Goal: Contribute content

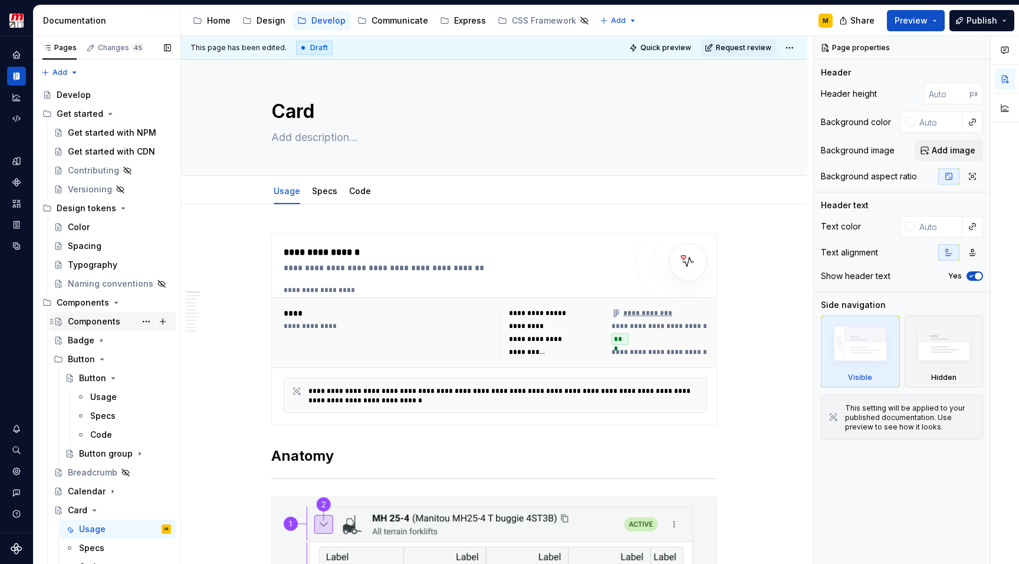
click at [94, 324] on div "Components" at bounding box center [94, 321] width 52 height 12
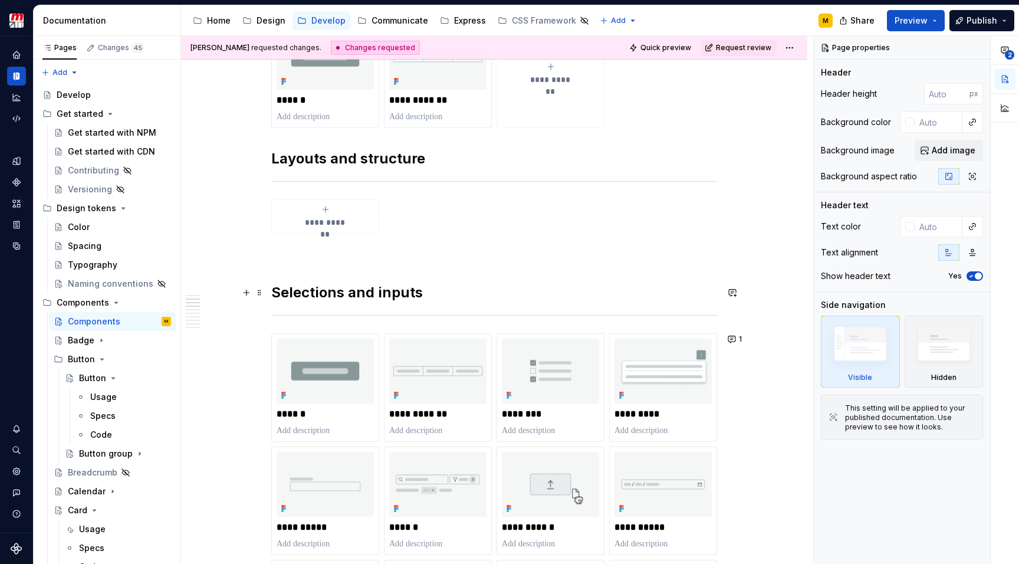
scroll to position [265, 0]
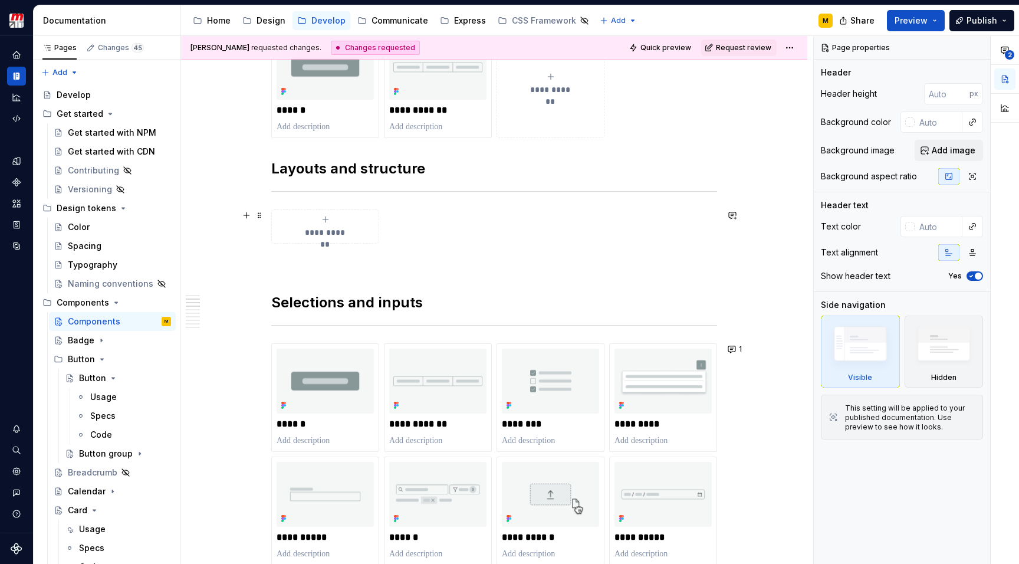
click at [332, 227] on span "**********" at bounding box center [325, 232] width 51 height 12
type textarea "*"
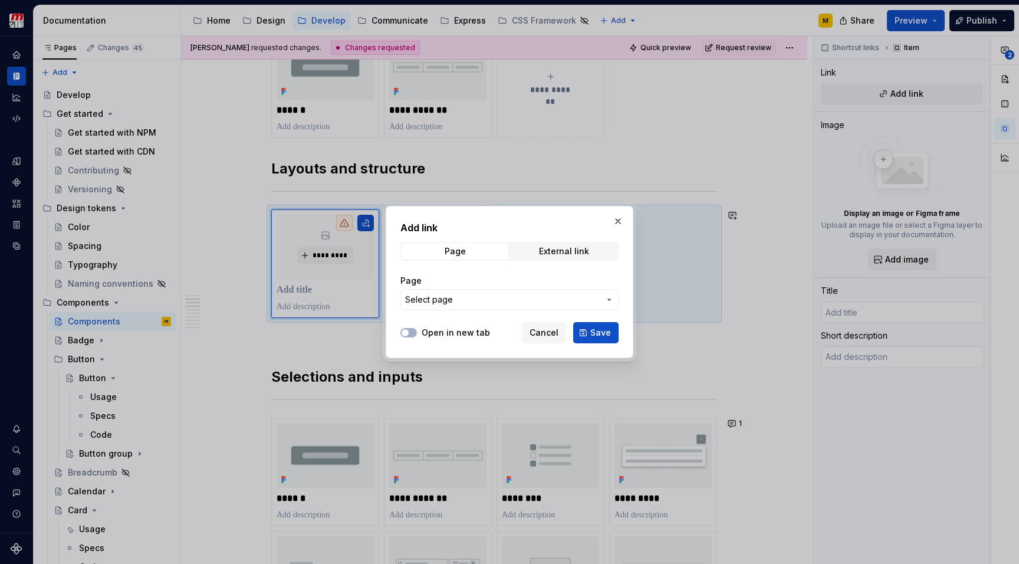
click at [458, 302] on span "Select page" at bounding box center [502, 300] width 195 height 12
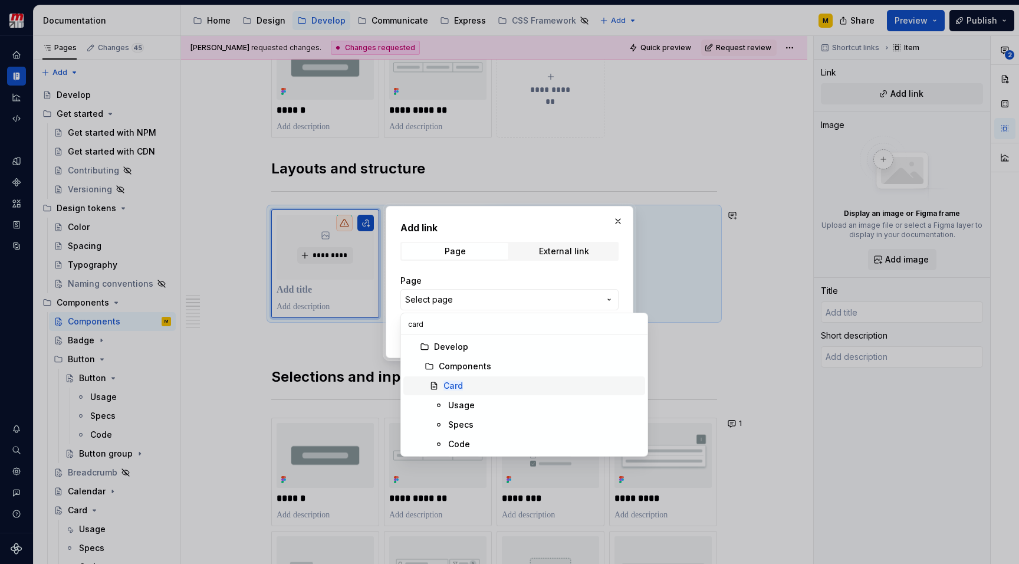
type input "card"
click at [487, 387] on div "Card" at bounding box center [541, 386] width 197 height 12
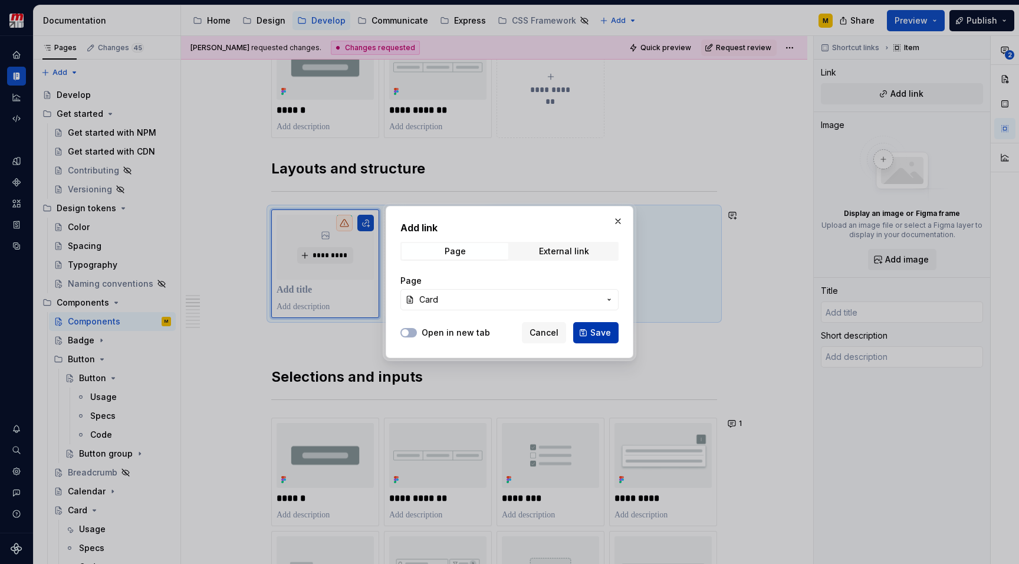
click at [575, 330] on button "Save" at bounding box center [595, 332] width 45 height 21
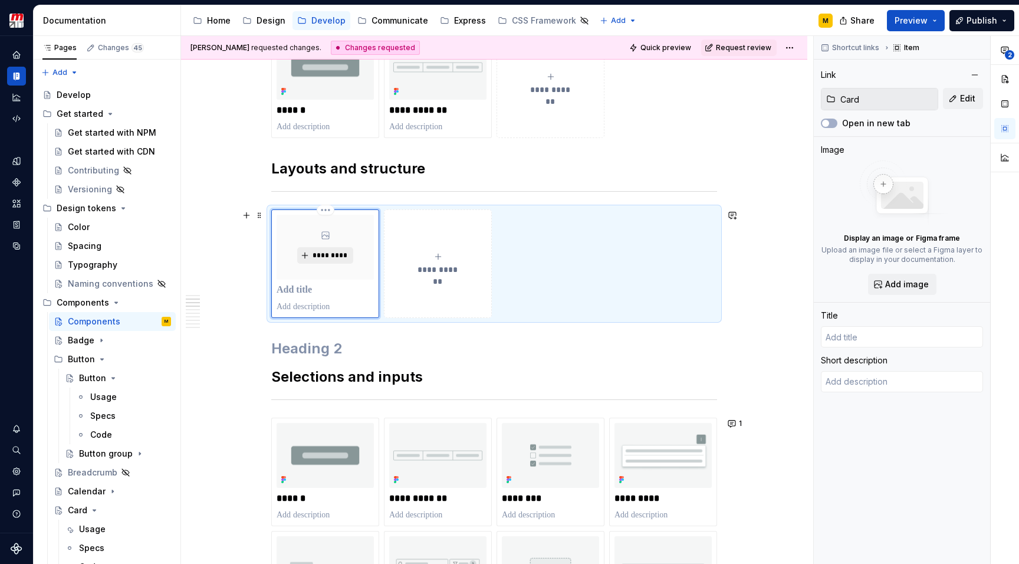
click at [330, 255] on span "*********" at bounding box center [330, 255] width 36 height 9
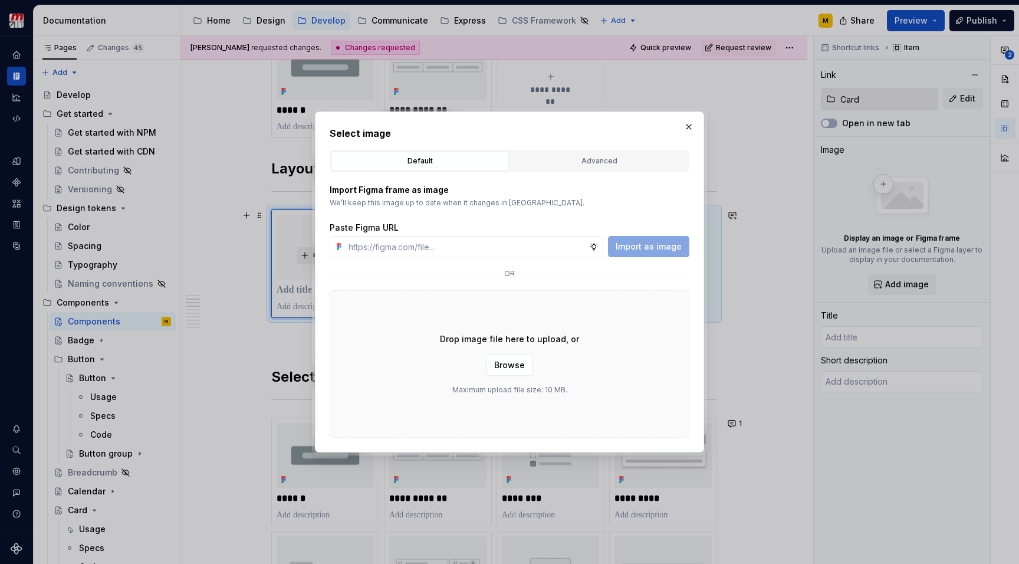
type textarea "*"
type input "Card"
click at [595, 162] on div "Advanced" at bounding box center [599, 161] width 170 height 12
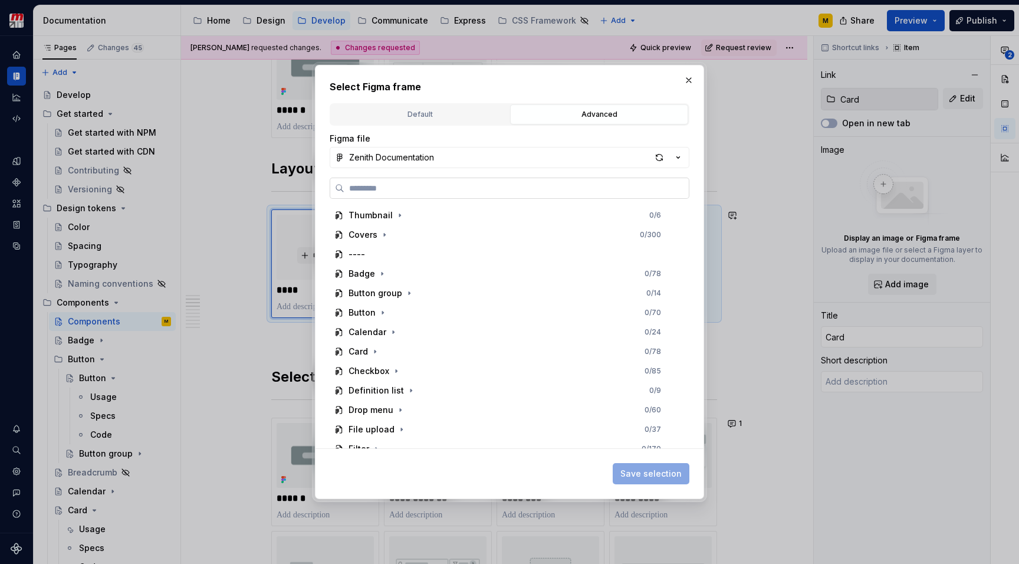
click at [467, 192] on input "search" at bounding box center [516, 188] width 344 height 12
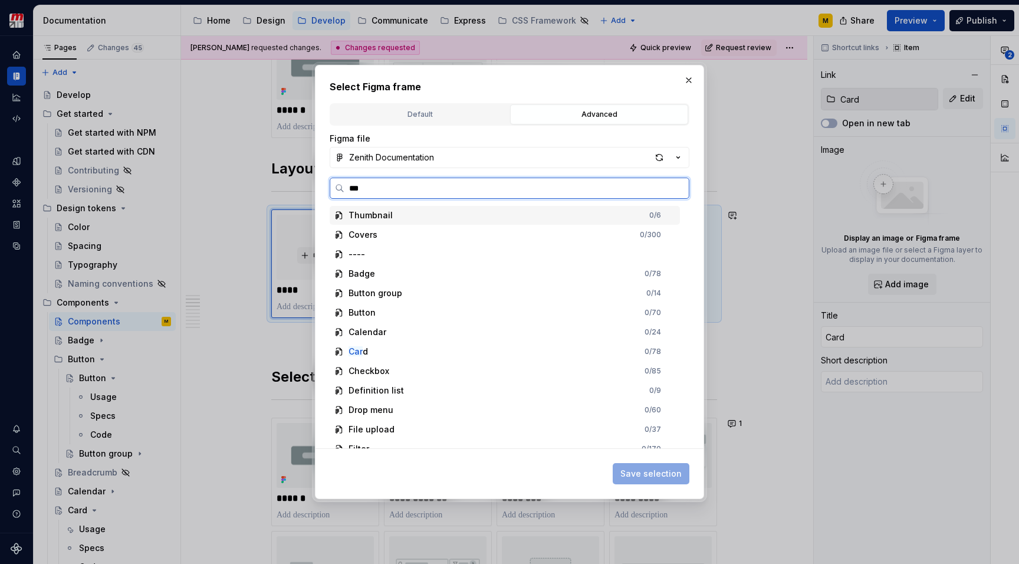
type input "****"
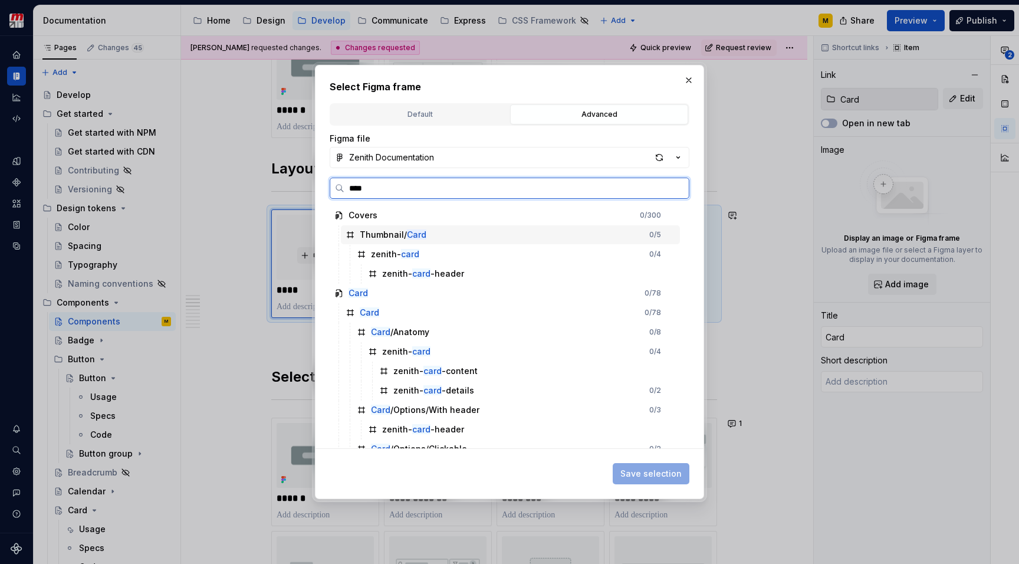
click at [460, 233] on div "Thumbnail/ Card 0 / 5" at bounding box center [510, 234] width 339 height 19
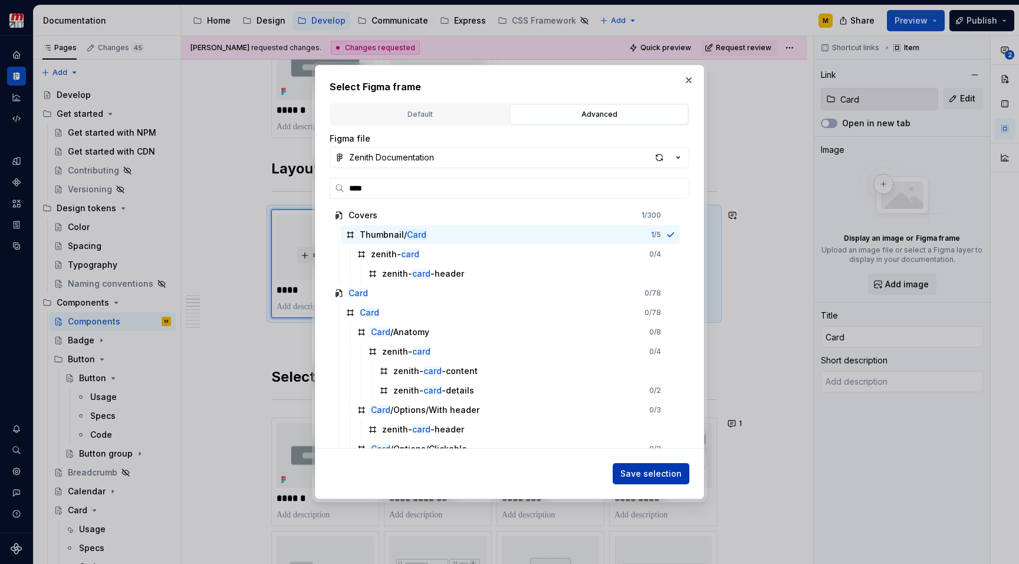
click at [639, 473] on span "Save selection" at bounding box center [650, 474] width 61 height 12
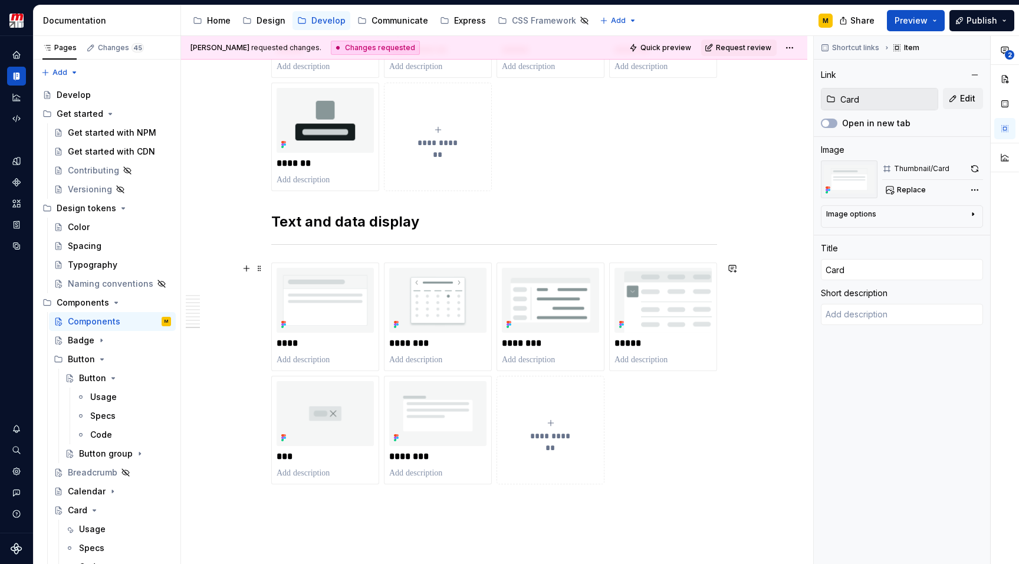
scroll to position [2198, 0]
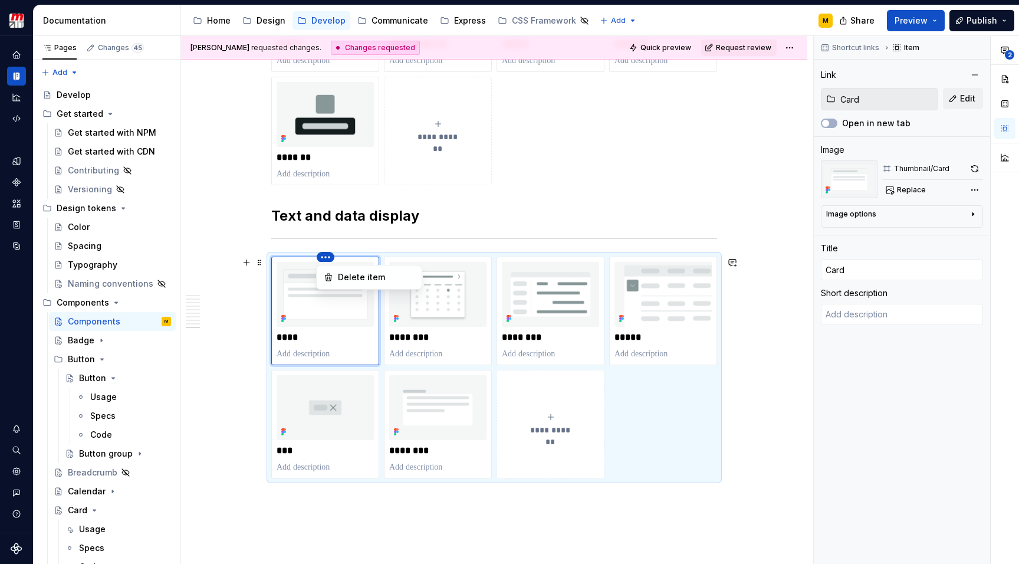
click at [327, 257] on html "Zenith Design System M Design system data Documentation Accessibility guide for…" at bounding box center [509, 282] width 1019 height 564
click at [265, 205] on html "Zenith Design System M Design system data Documentation Accessibility guide for…" at bounding box center [509, 282] width 1019 height 564
click at [328, 256] on html "Zenith Design System M Design system data Documentation Accessibility guide for…" at bounding box center [509, 282] width 1019 height 564
click at [347, 278] on div "Delete item" at bounding box center [376, 277] width 77 height 12
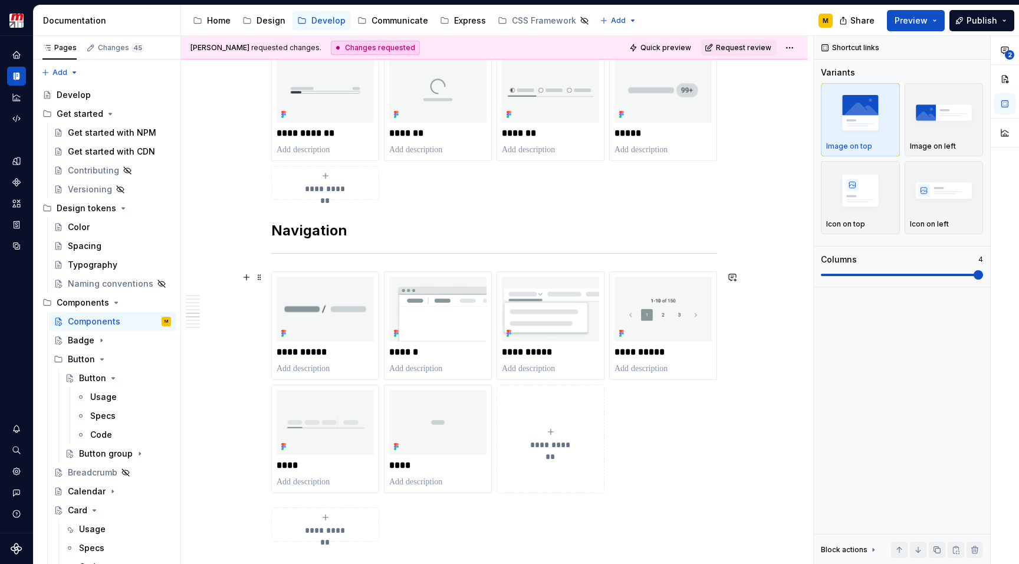
scroll to position [1524, 0]
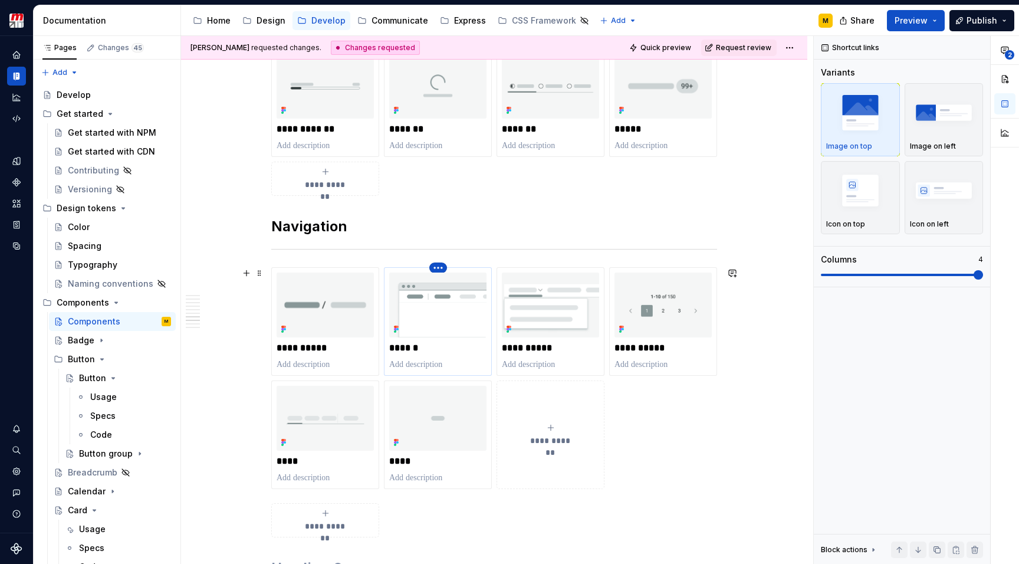
click at [439, 267] on html "Zenith Design System M Design system data Documentation Accessibility guide for…" at bounding box center [509, 282] width 1019 height 564
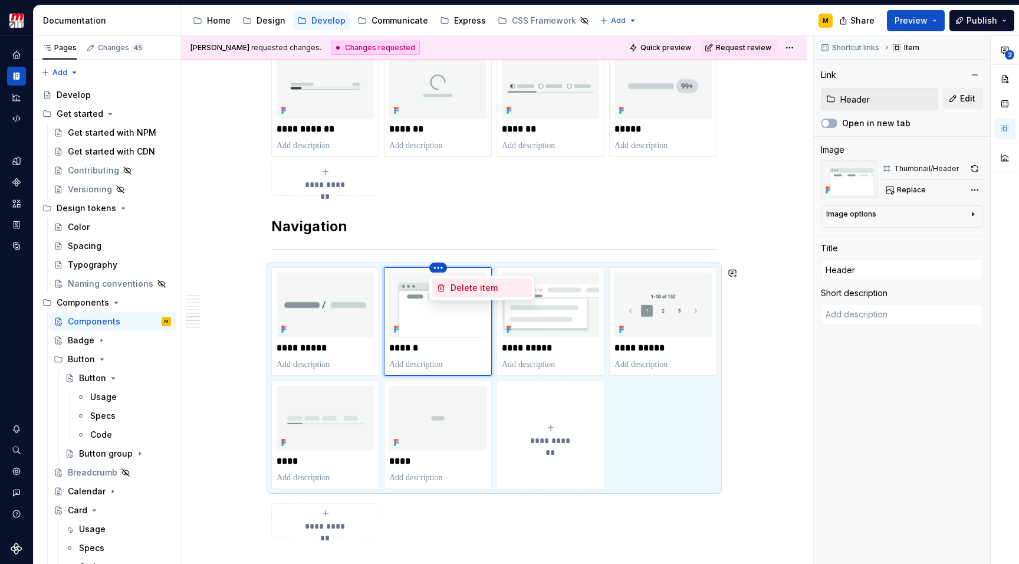
click at [454, 288] on div "Delete item" at bounding box center [488, 288] width 77 height 12
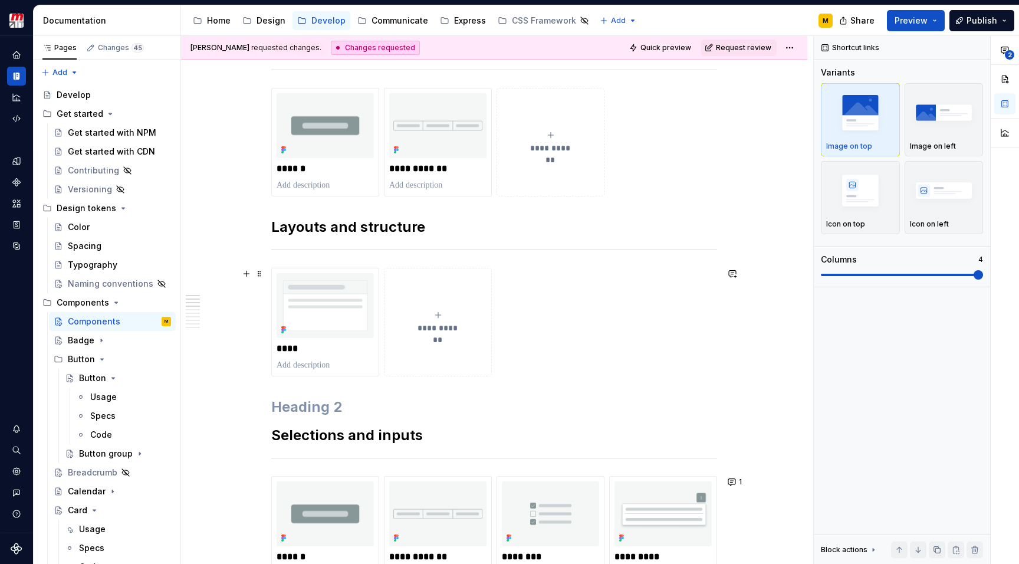
scroll to position [199, 0]
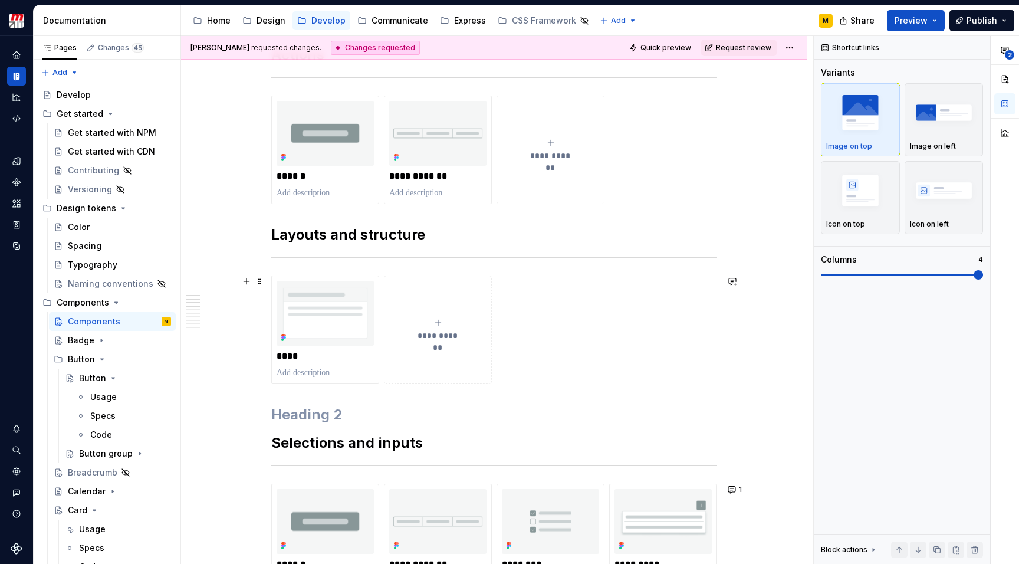
click at [437, 320] on icon "submit" at bounding box center [437, 322] width 9 height 9
type textarea "*"
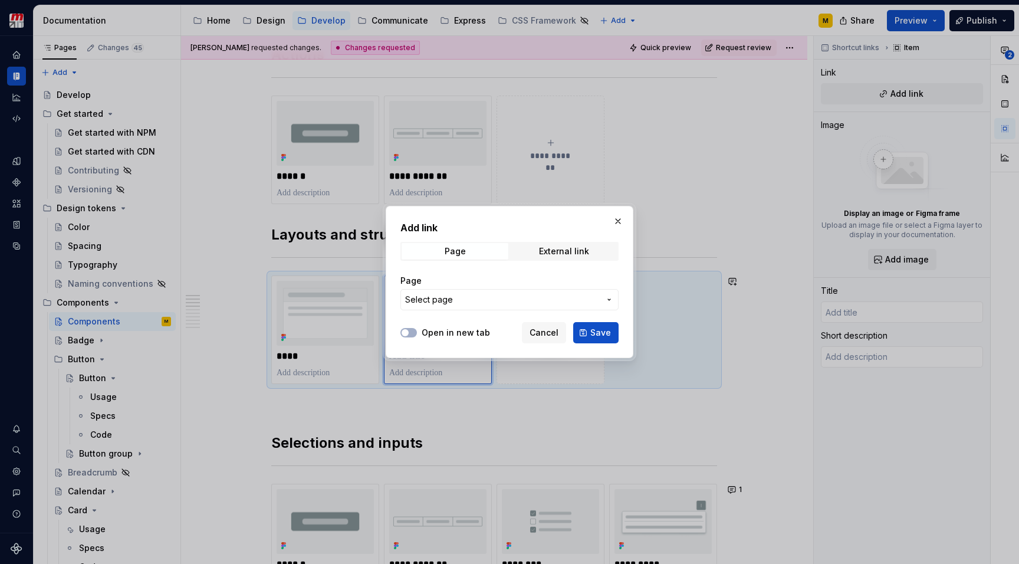
click at [462, 300] on span "Select page" at bounding box center [502, 300] width 195 height 12
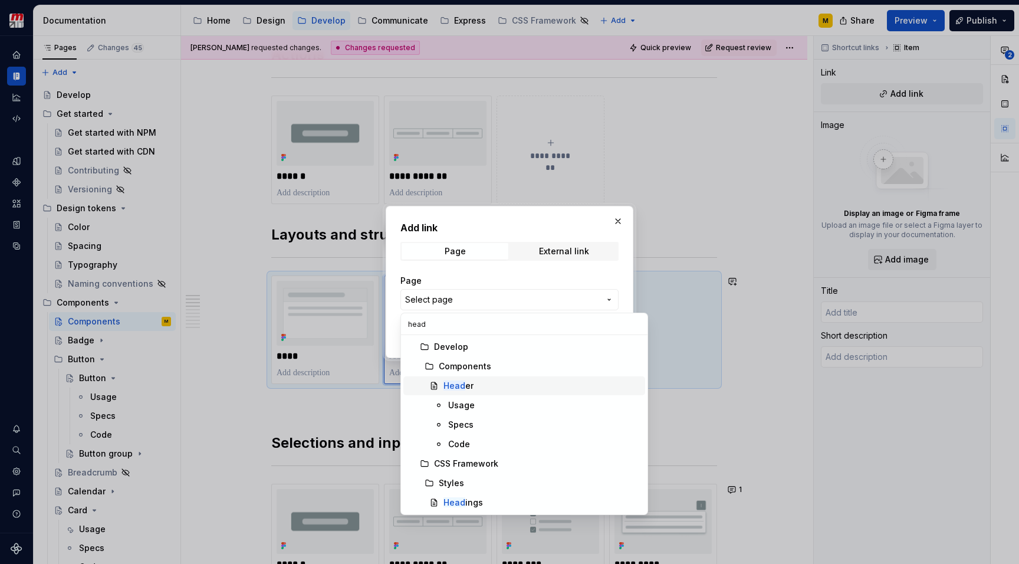
type input "head"
click at [466, 379] on span "Head er" at bounding box center [524, 385] width 242 height 19
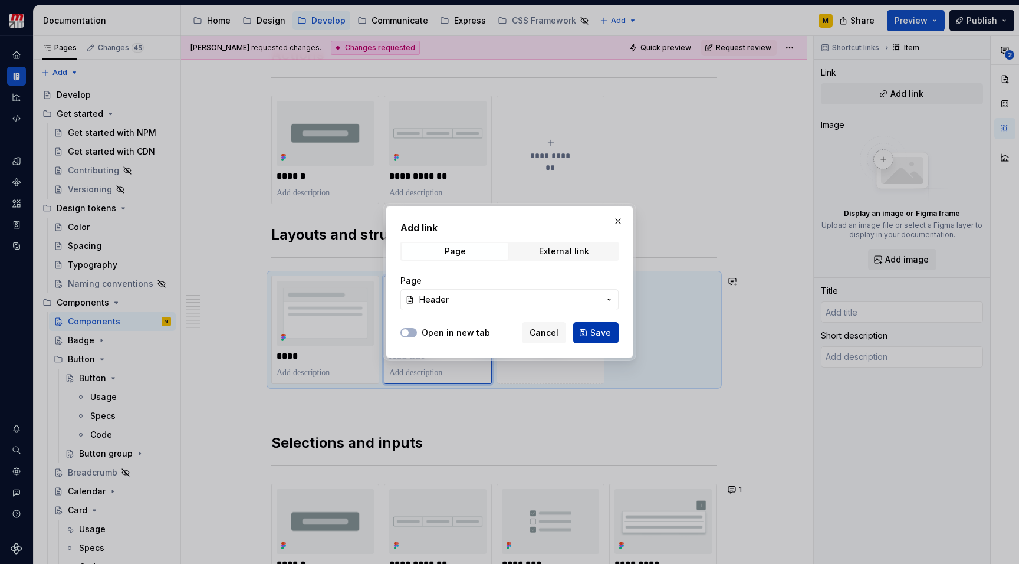
click at [596, 333] on span "Save" at bounding box center [600, 333] width 21 height 12
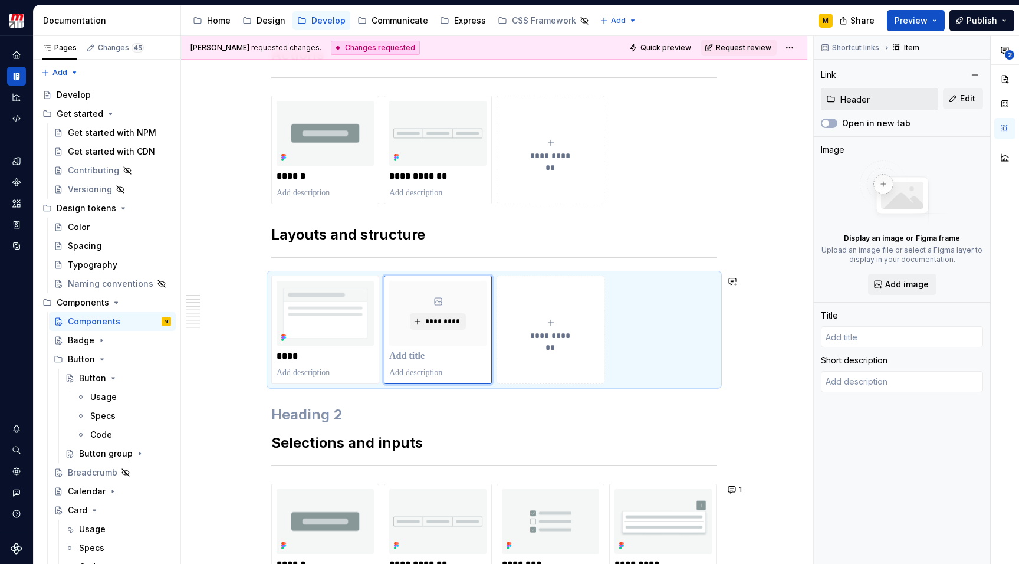
type textarea "*"
type input "Header"
type textarea "The header is a top bar including a logo and the site name accompanied by navig…"
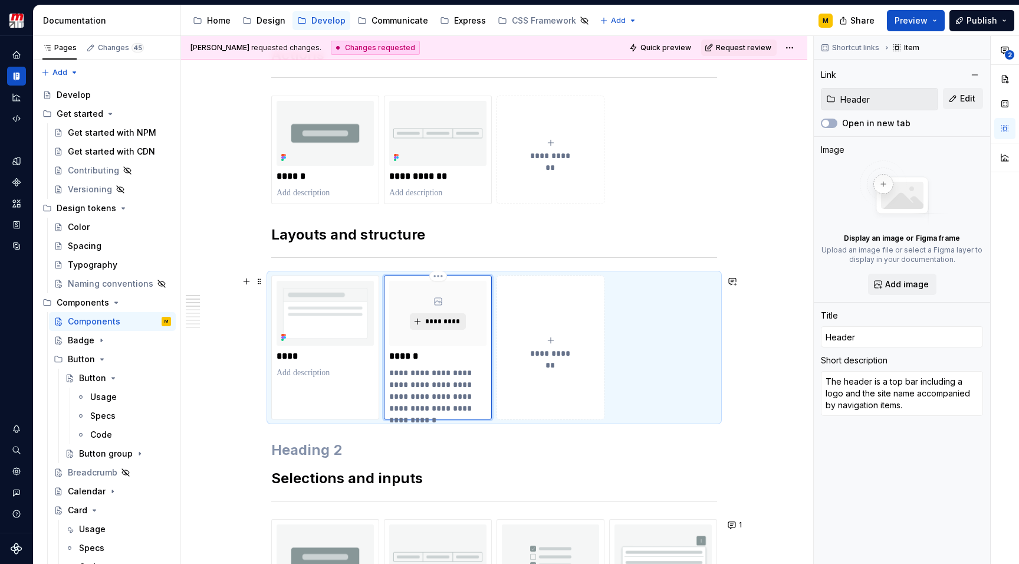
click at [440, 321] on span "*********" at bounding box center [443, 321] width 36 height 9
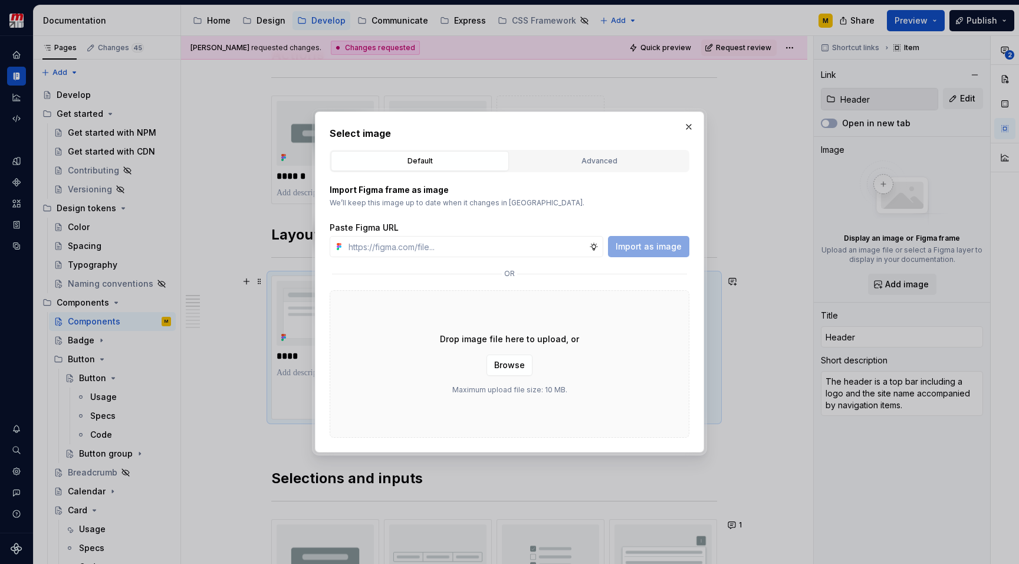
type textarea "*"
click at [538, 166] on div "Advanced" at bounding box center [599, 161] width 170 height 12
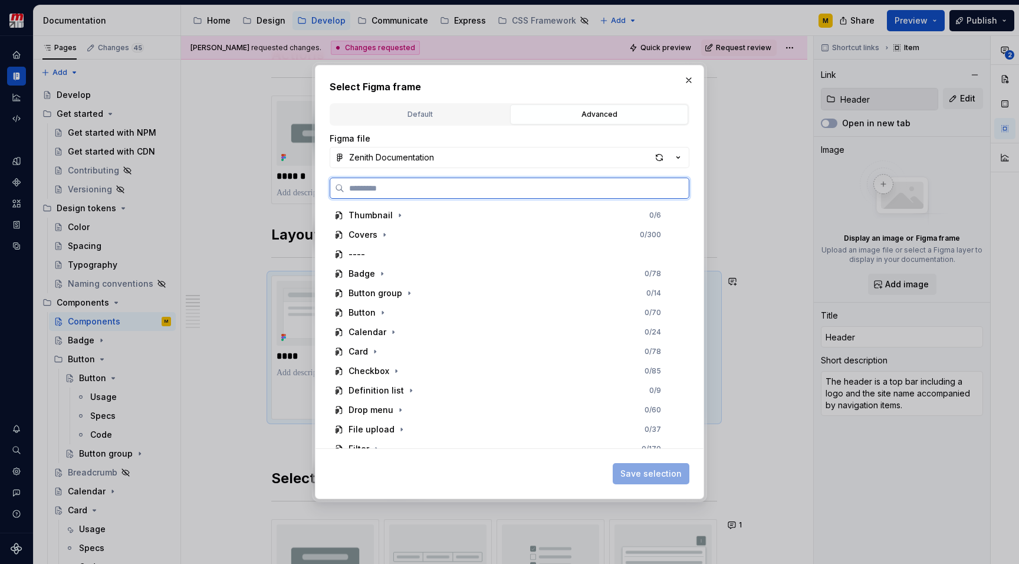
click at [466, 188] on input "search" at bounding box center [516, 188] width 344 height 12
type input "******"
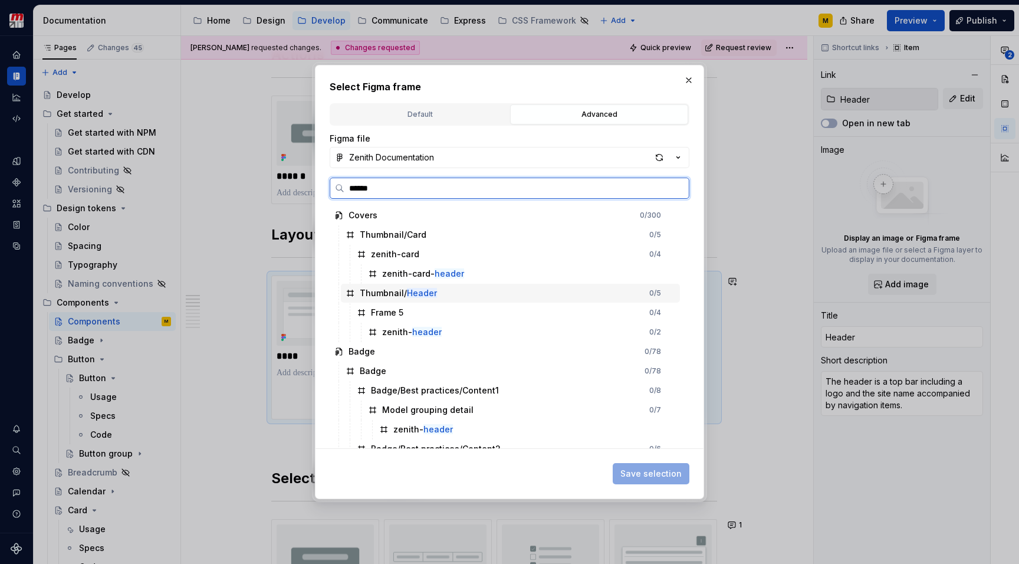
click at [438, 294] on div "Thumbnail/ Header 0 / 5" at bounding box center [510, 293] width 339 height 19
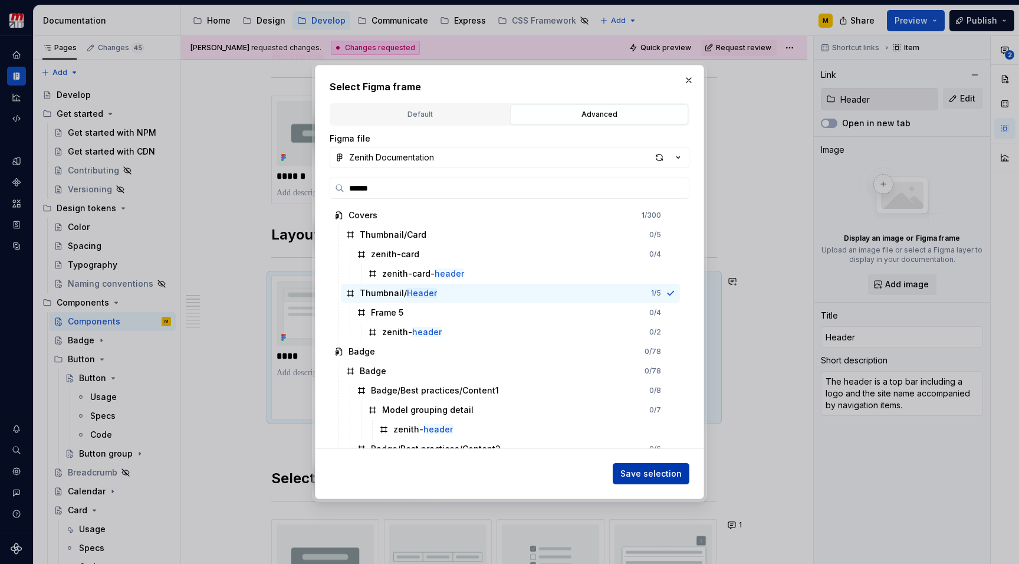
click at [649, 479] on span "Save selection" at bounding box center [650, 474] width 61 height 12
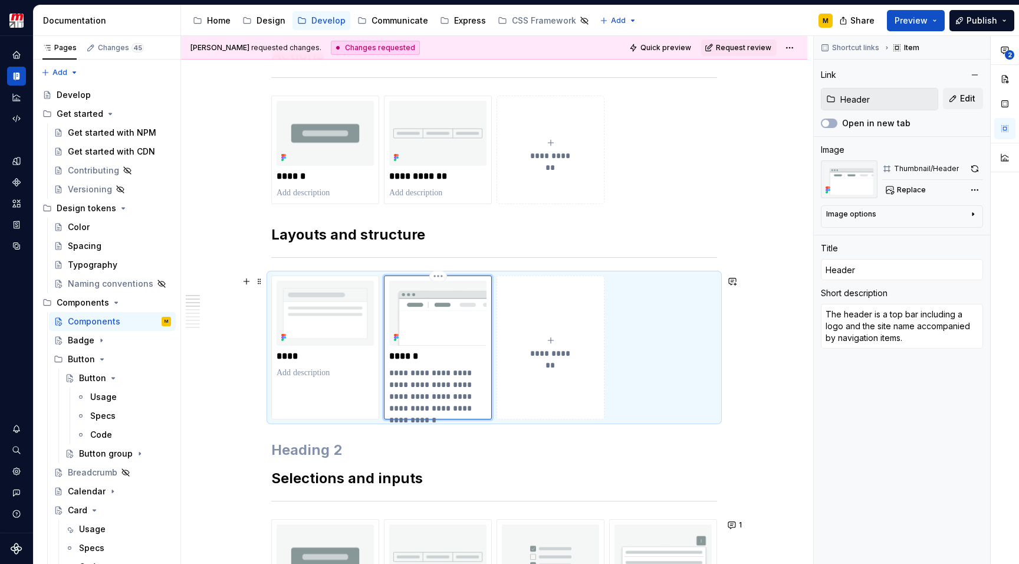
click at [432, 408] on p "**********" at bounding box center [437, 390] width 97 height 47
type textarea "*"
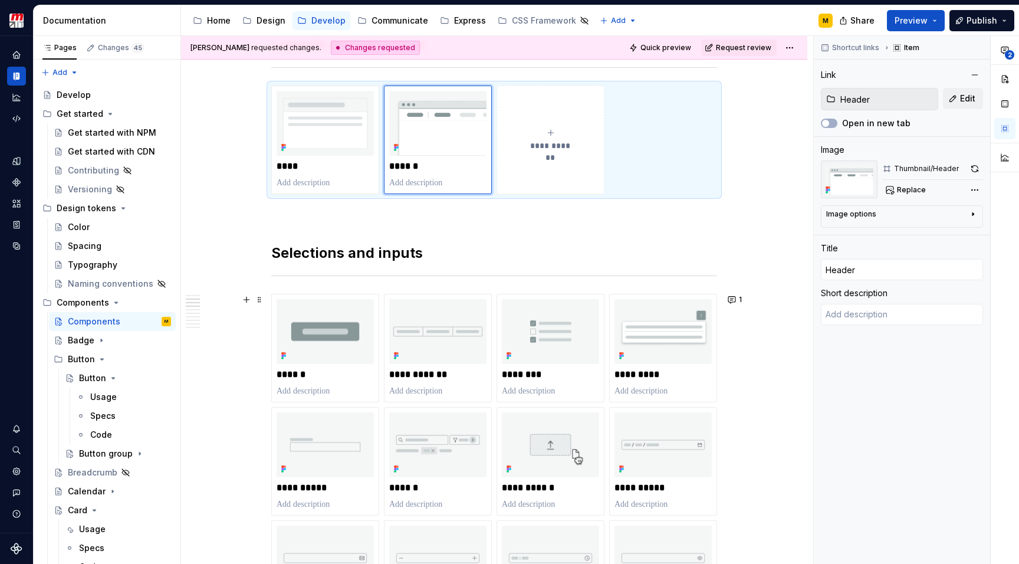
scroll to position [379, 0]
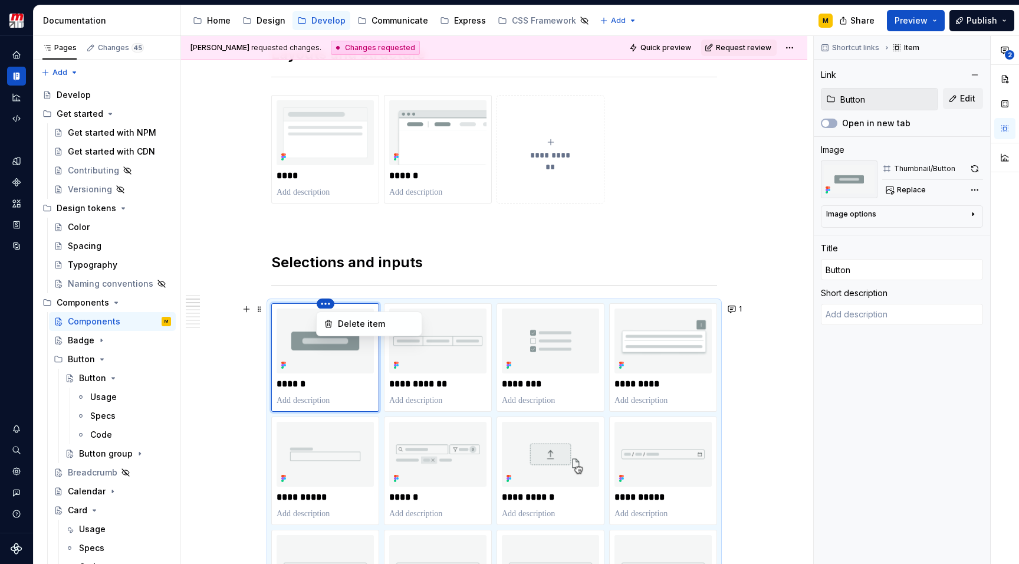
type textarea "*"
type input "Button"
click at [326, 302] on html "Zenith Design System M Design system data Documentation Accessibility guide for…" at bounding box center [509, 282] width 1019 height 564
click at [348, 323] on div "Delete item" at bounding box center [376, 324] width 77 height 12
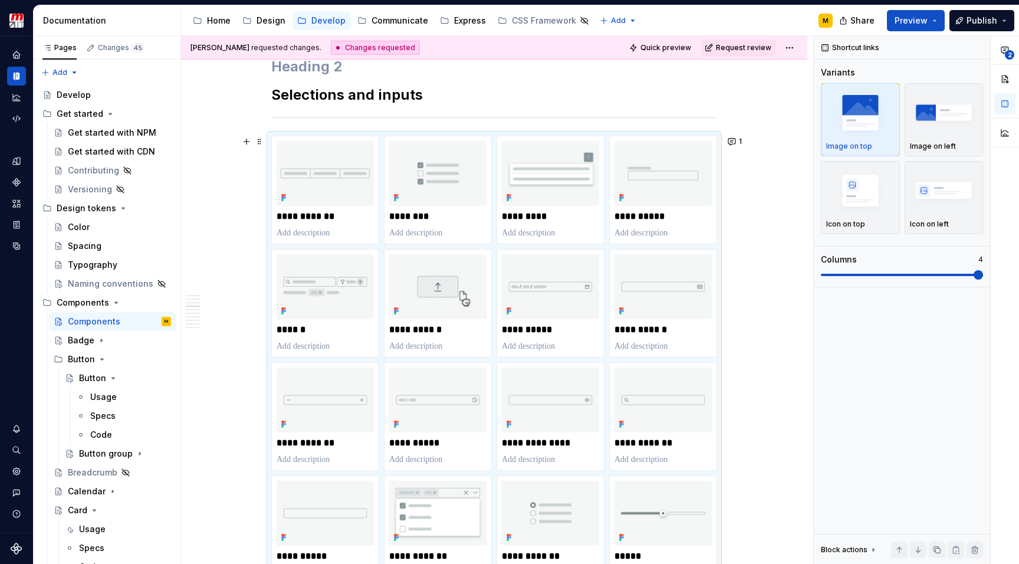
scroll to position [545, 0]
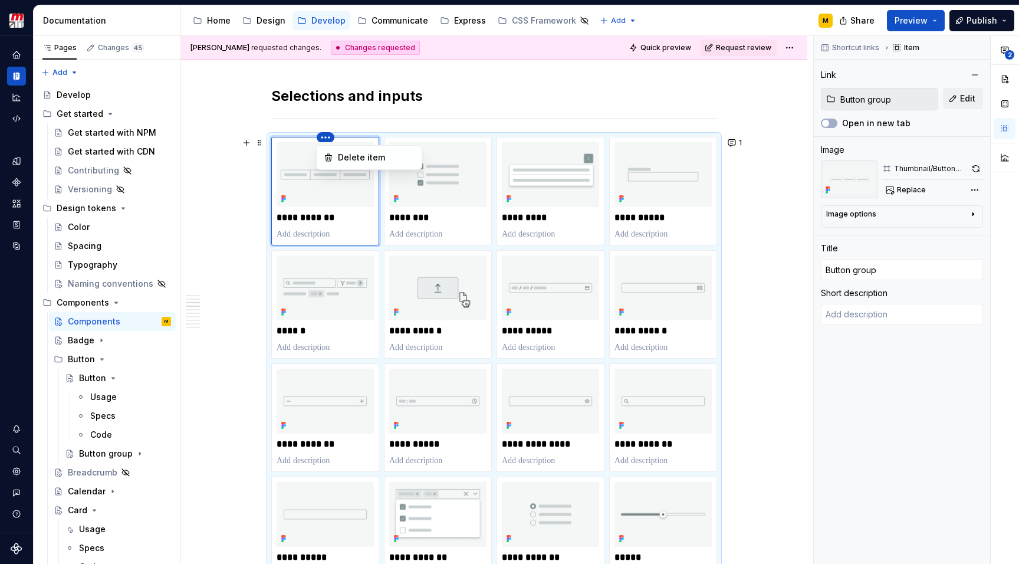
click at [324, 139] on html "Zenith Design System M Design system data Documentation Accessibility guide for…" at bounding box center [509, 282] width 1019 height 564
click at [343, 156] on div "Delete item" at bounding box center [376, 158] width 77 height 12
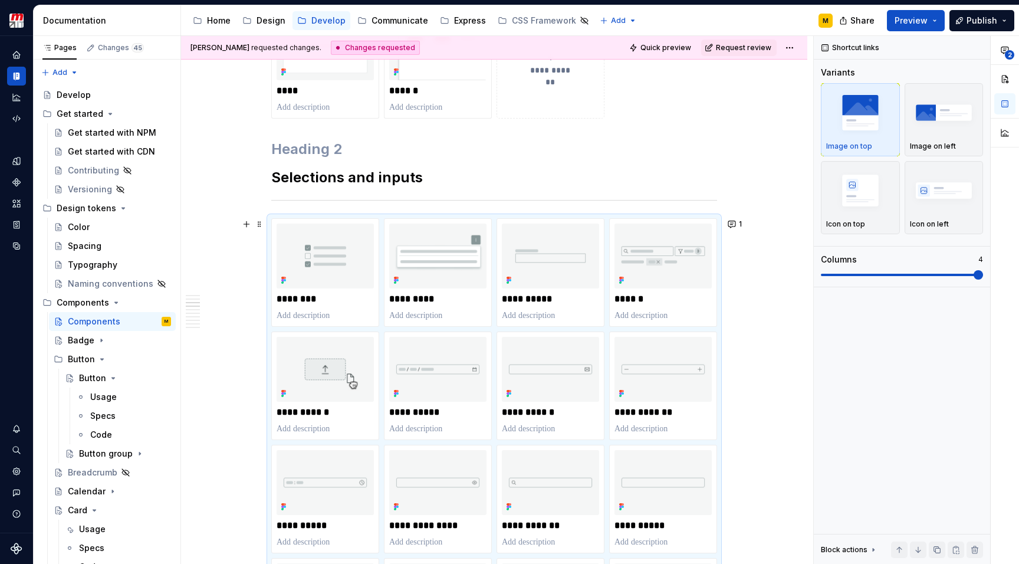
scroll to position [455, 0]
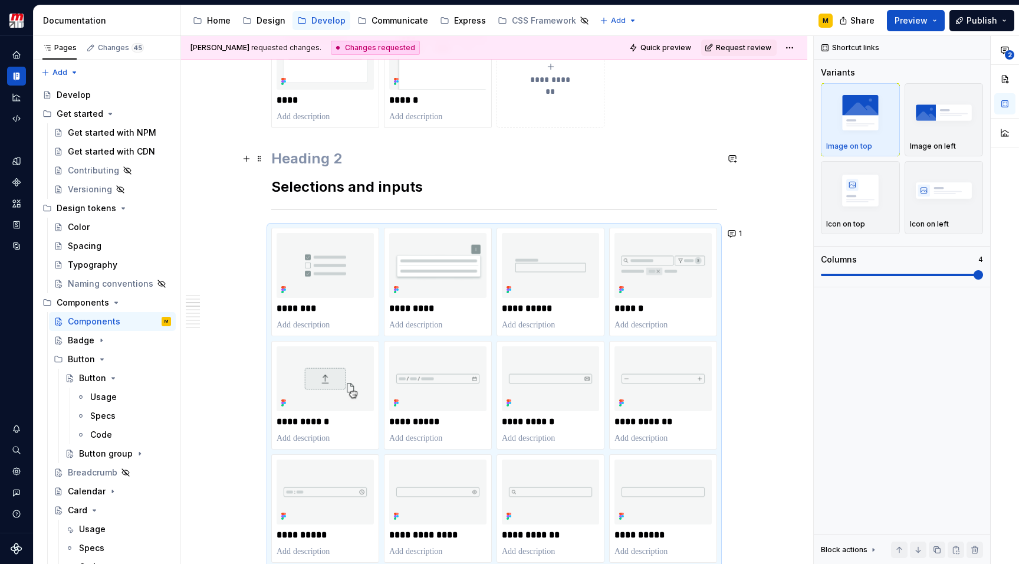
click at [323, 157] on h2 at bounding box center [494, 158] width 446 height 19
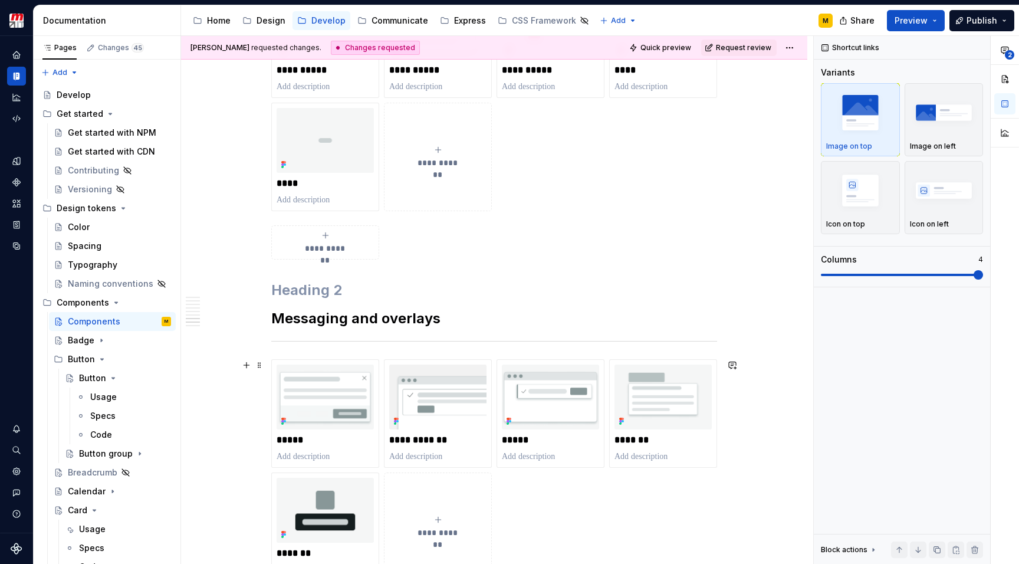
scroll to position [1750, 0]
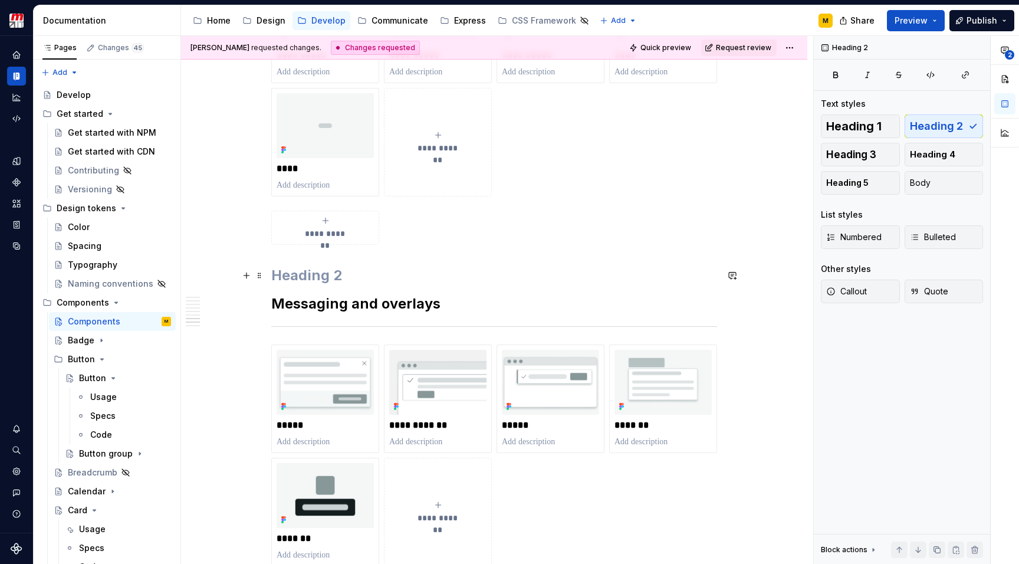
click at [330, 278] on h2 at bounding box center [494, 275] width 446 height 19
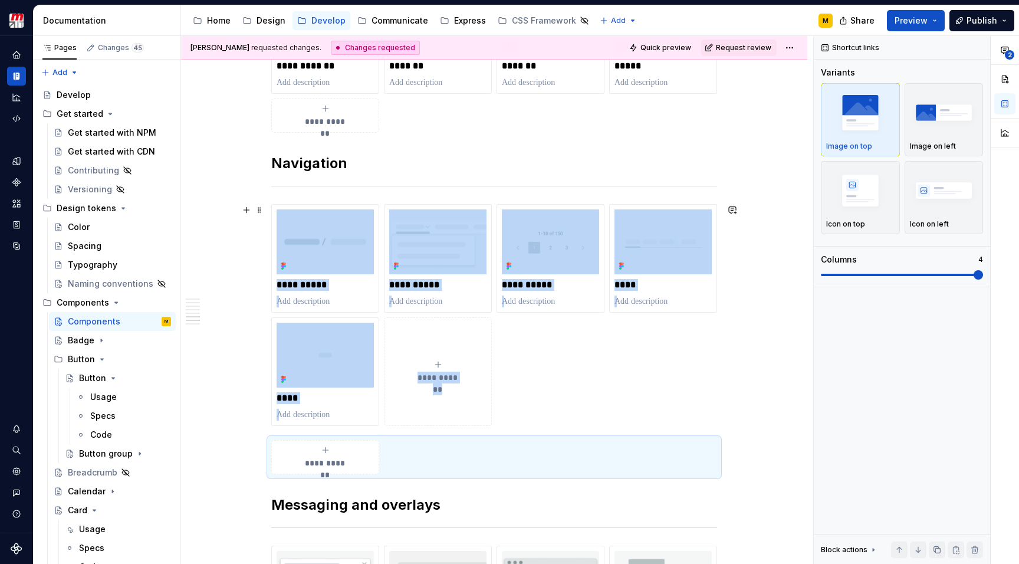
scroll to position [1508, 0]
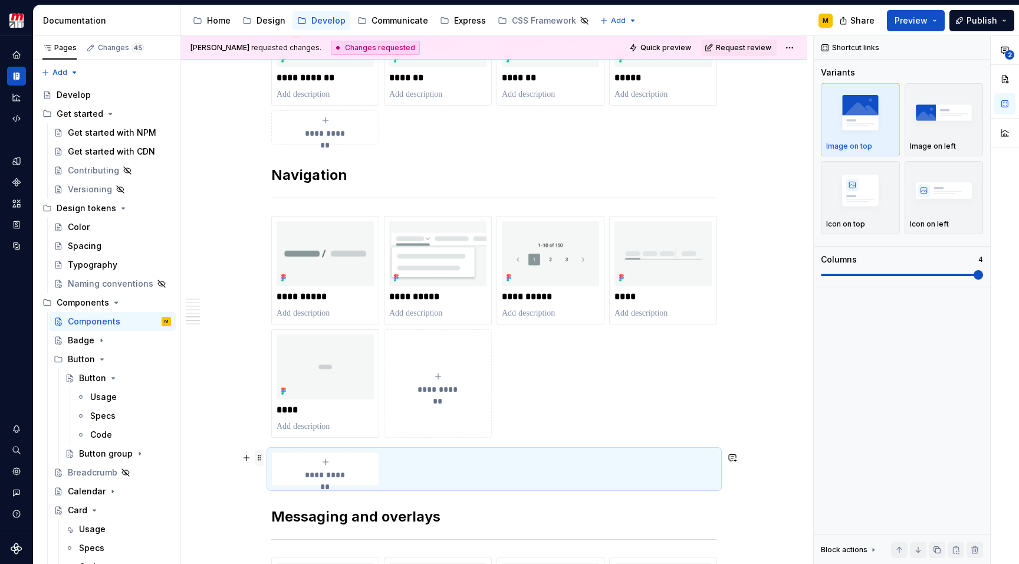
click at [258, 458] on span at bounding box center [259, 457] width 9 height 17
click at [272, 443] on div "Delete" at bounding box center [308, 440] width 100 height 19
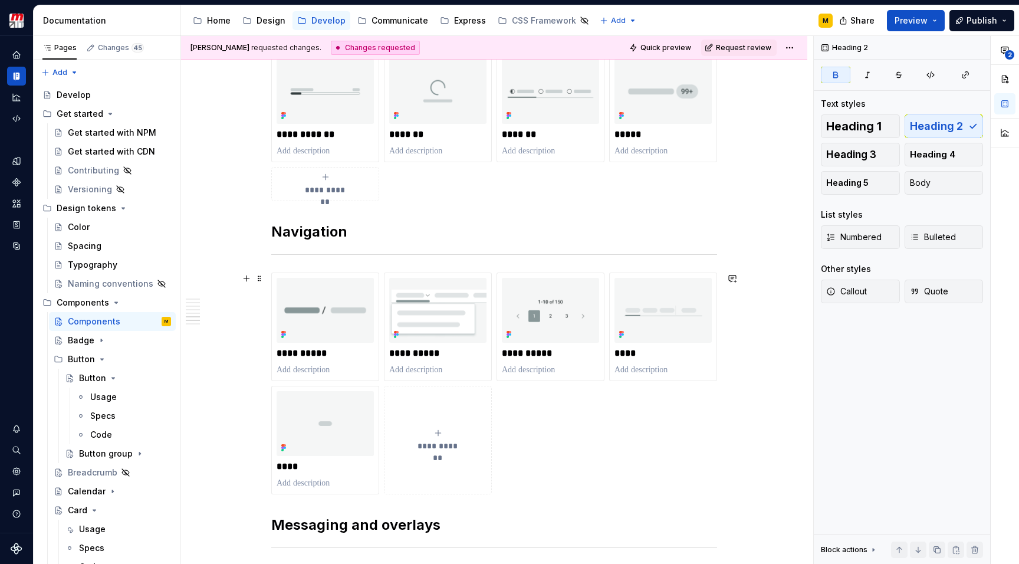
scroll to position [1480, 0]
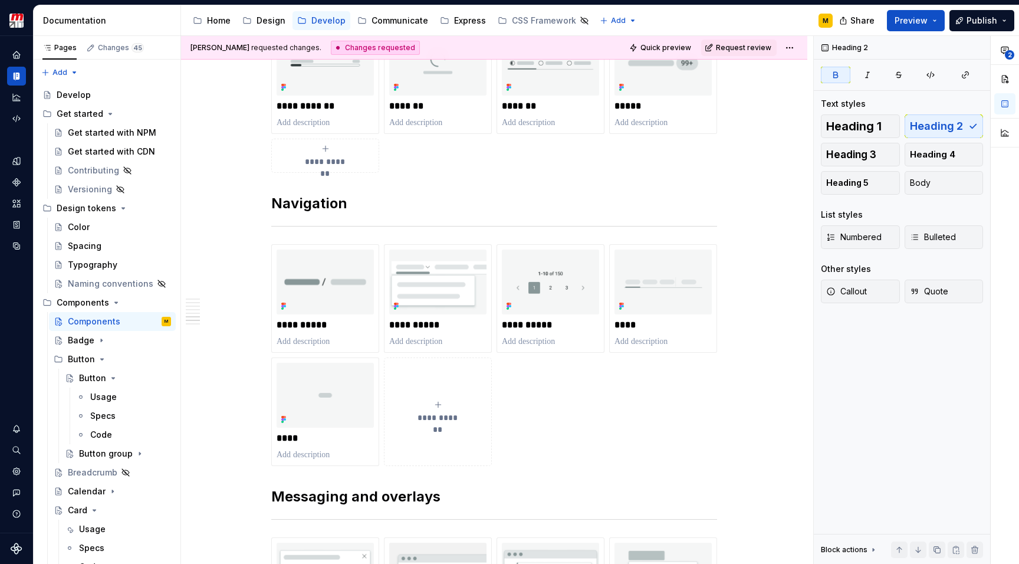
click at [338, 147] on div "**********" at bounding box center [325, 156] width 97 height 24
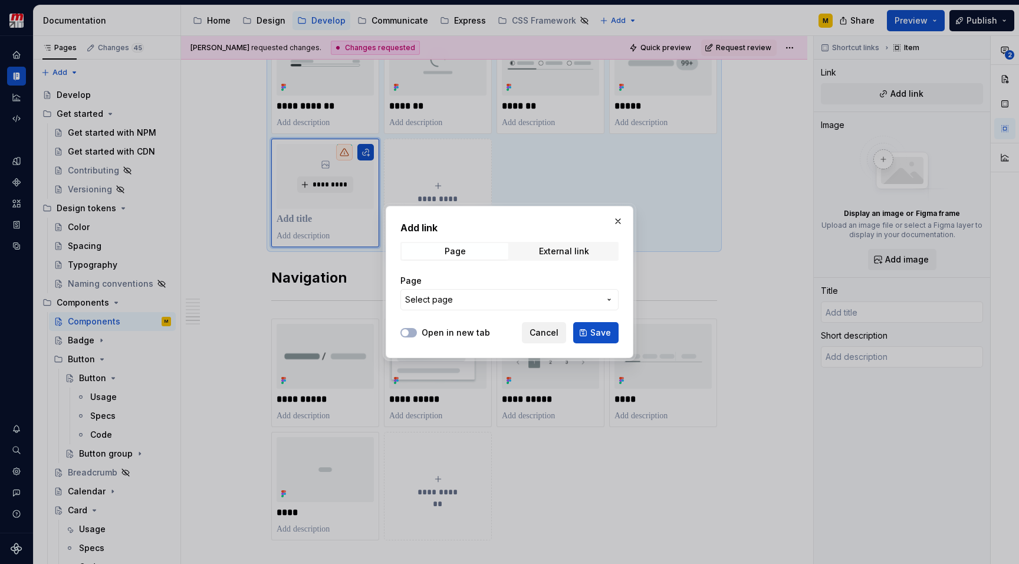
click at [540, 330] on span "Cancel" at bounding box center [544, 333] width 29 height 12
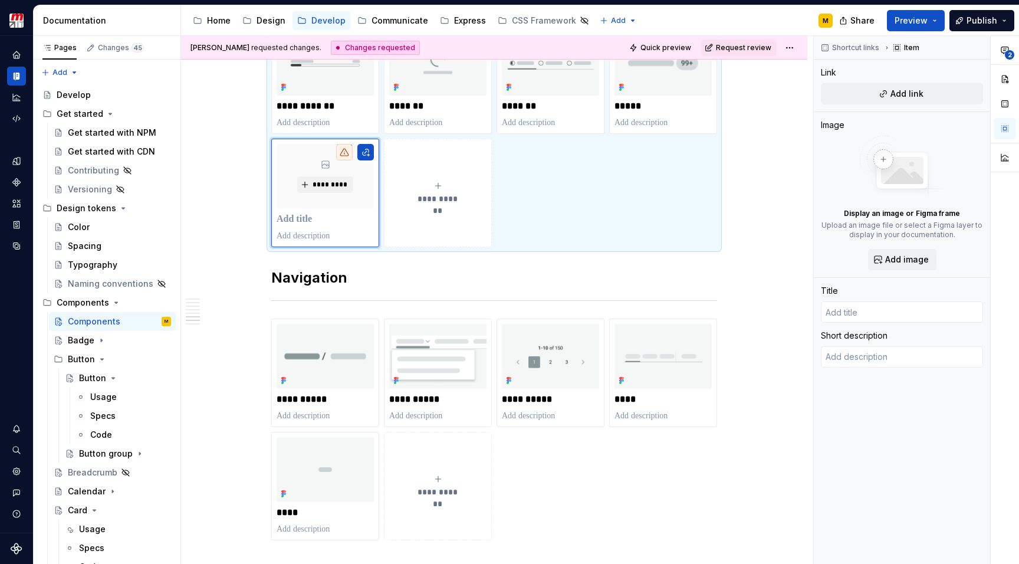
click at [509, 182] on div "**********" at bounding box center [494, 136] width 446 height 222
click at [325, 134] on html "Zenith Design System M Design system data Documentation Accessibility guide for…" at bounding box center [509, 282] width 1019 height 564
click at [337, 157] on div "Delete item" at bounding box center [369, 159] width 100 height 19
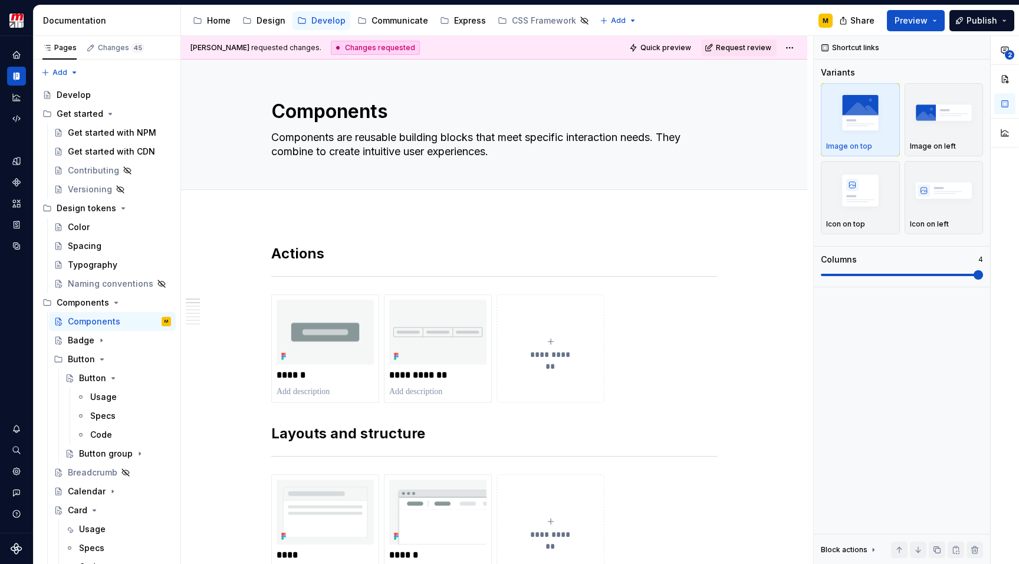
scroll to position [0, 0]
click at [738, 44] on span "Request review" at bounding box center [743, 47] width 55 height 9
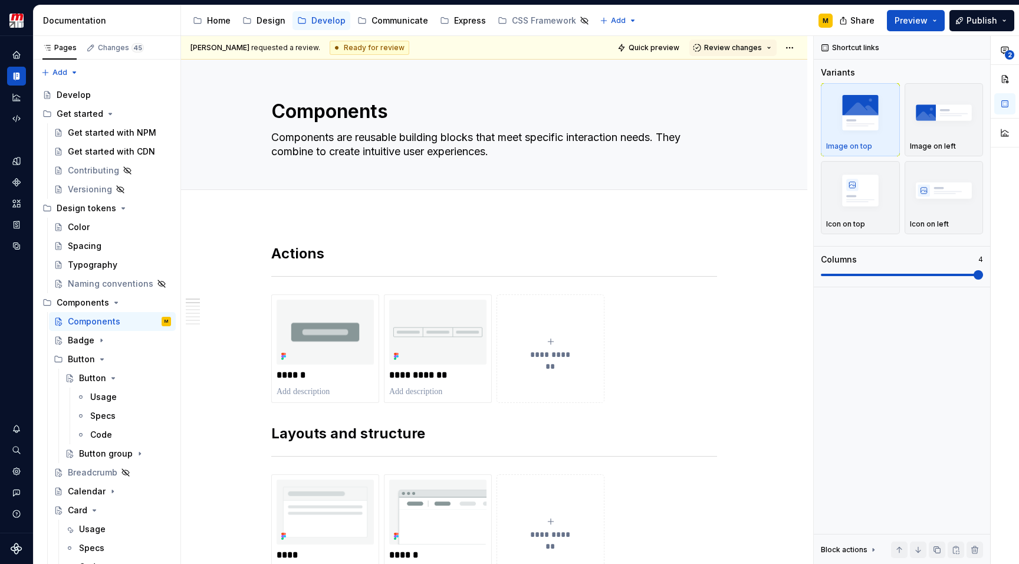
type textarea "*"
